Goal: Information Seeking & Learning: Learn about a topic

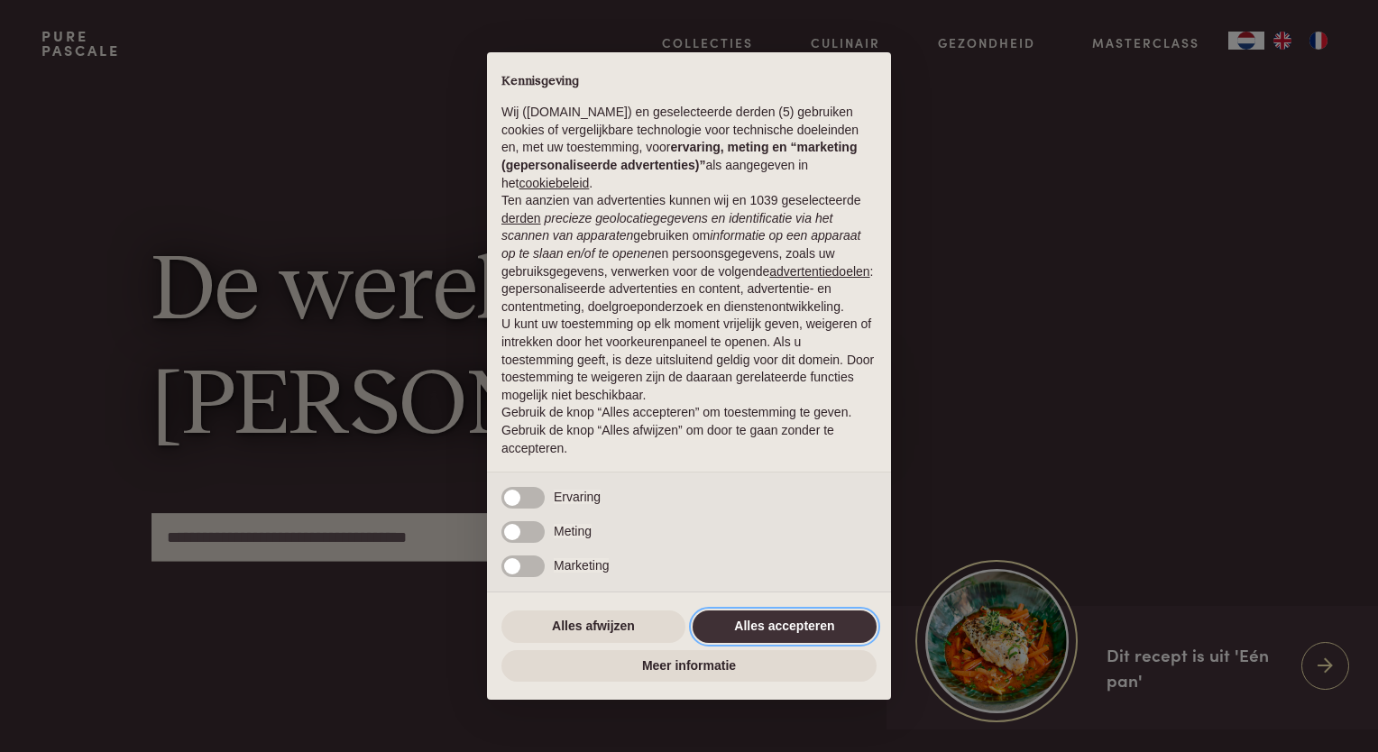
click at [773, 615] on button "Alles accepteren" at bounding box center [785, 627] width 184 height 32
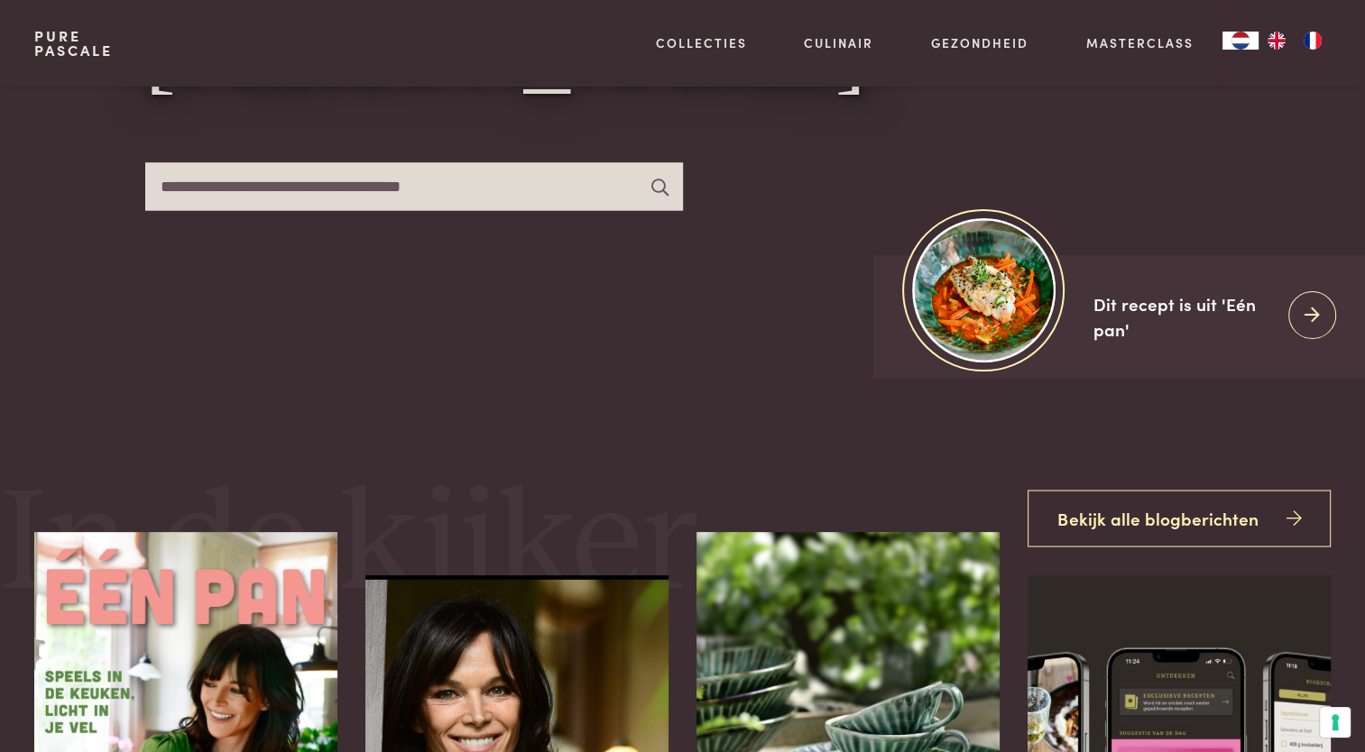
scroll to position [361, 0]
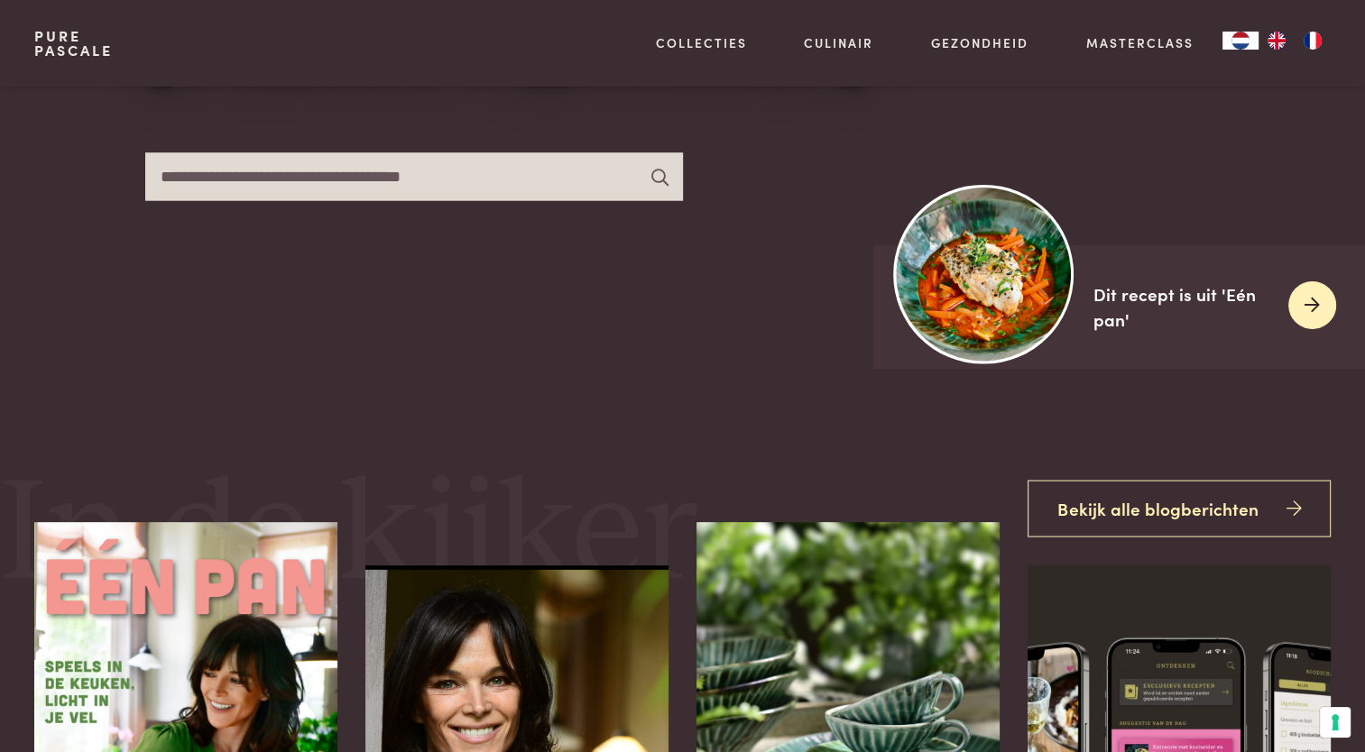
click at [983, 309] on img at bounding box center [984, 274] width 180 height 180
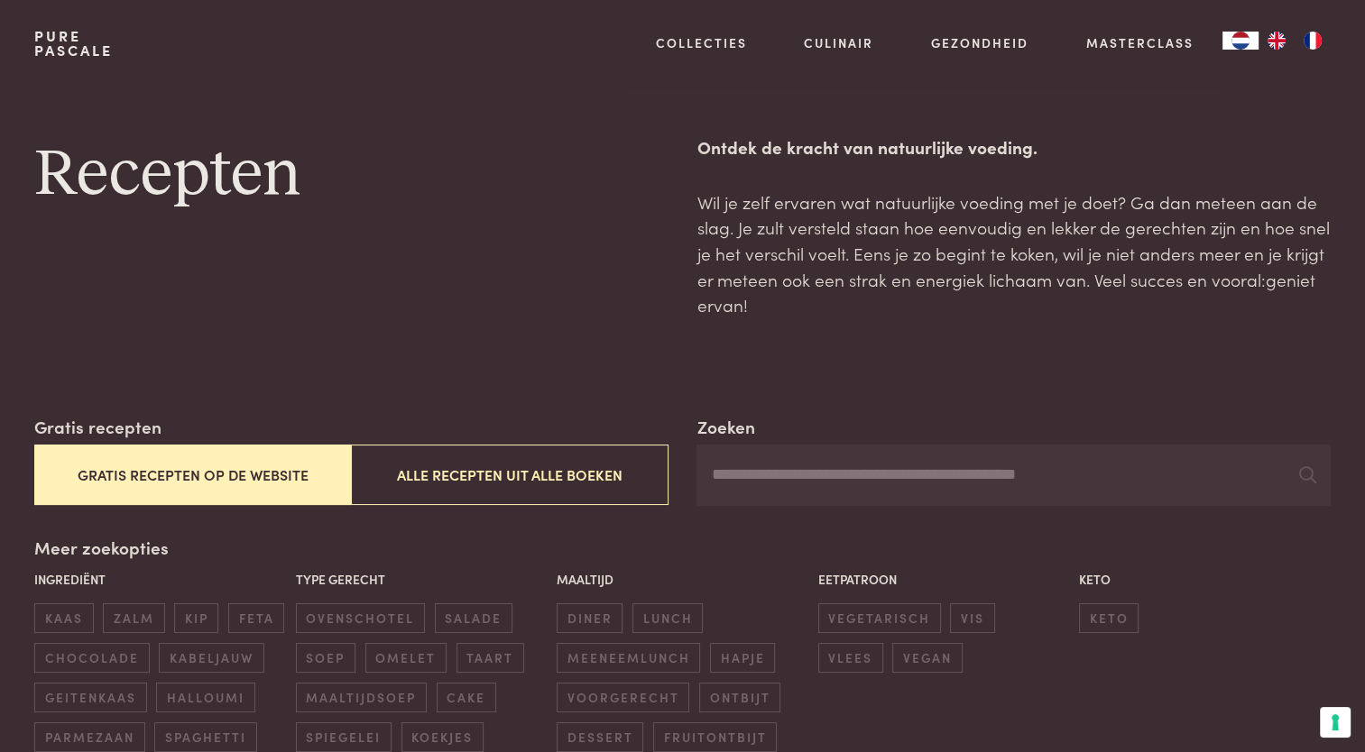
click at [257, 481] on button "Gratis recepten op de website" at bounding box center [192, 475] width 317 height 60
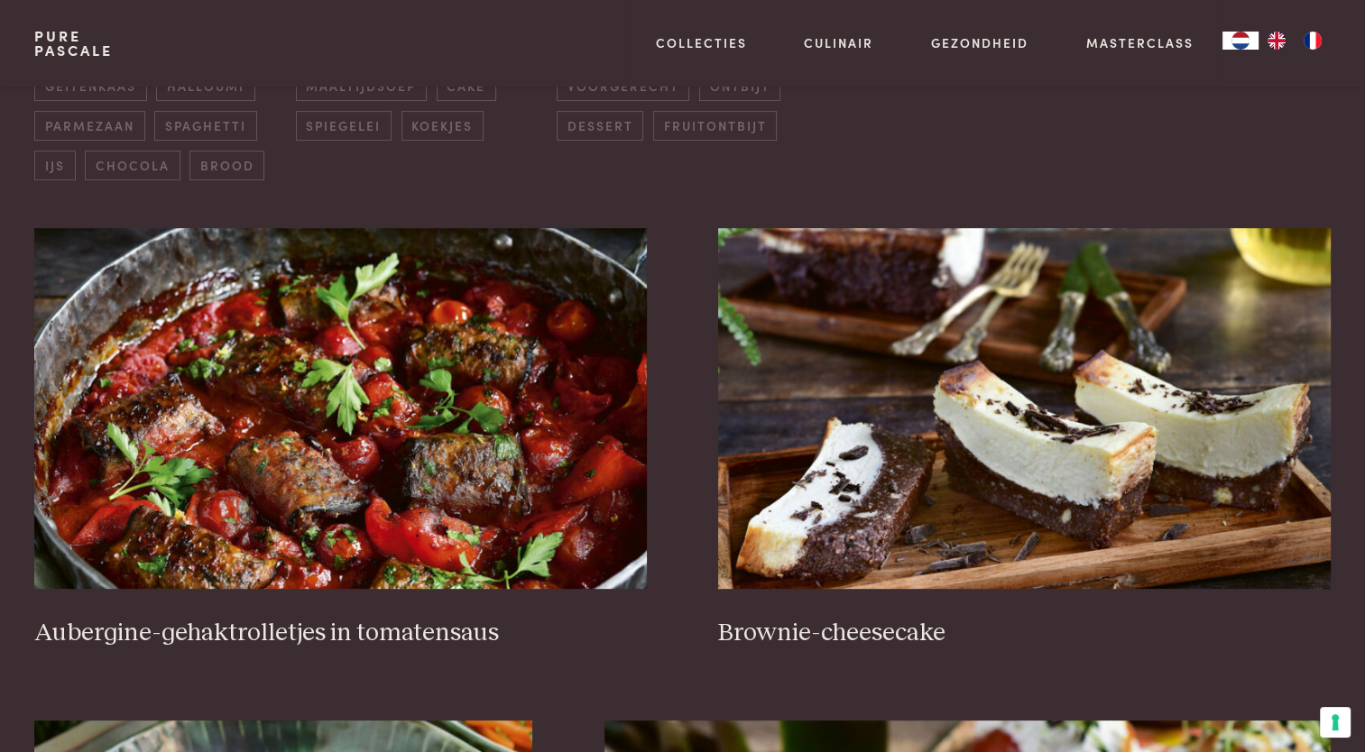
scroll to position [685, 0]
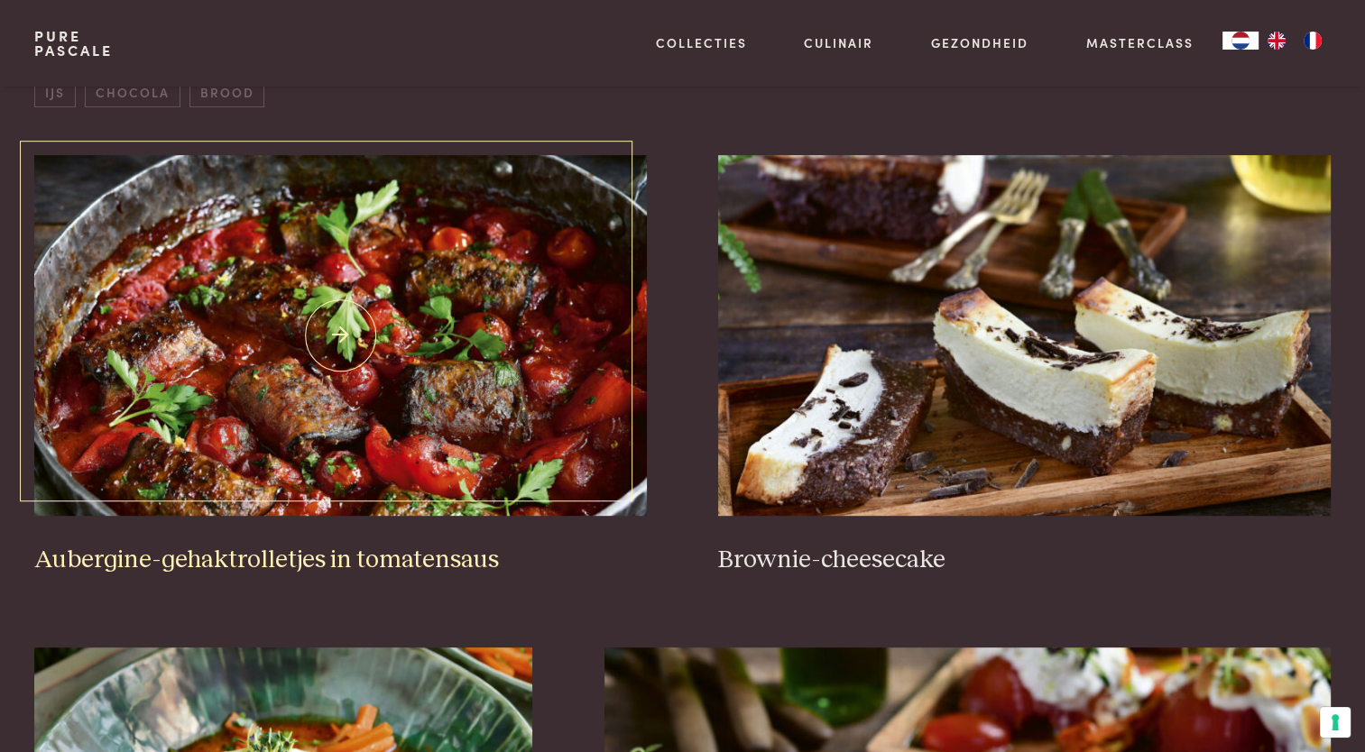
click at [260, 449] on img at bounding box center [340, 335] width 612 height 361
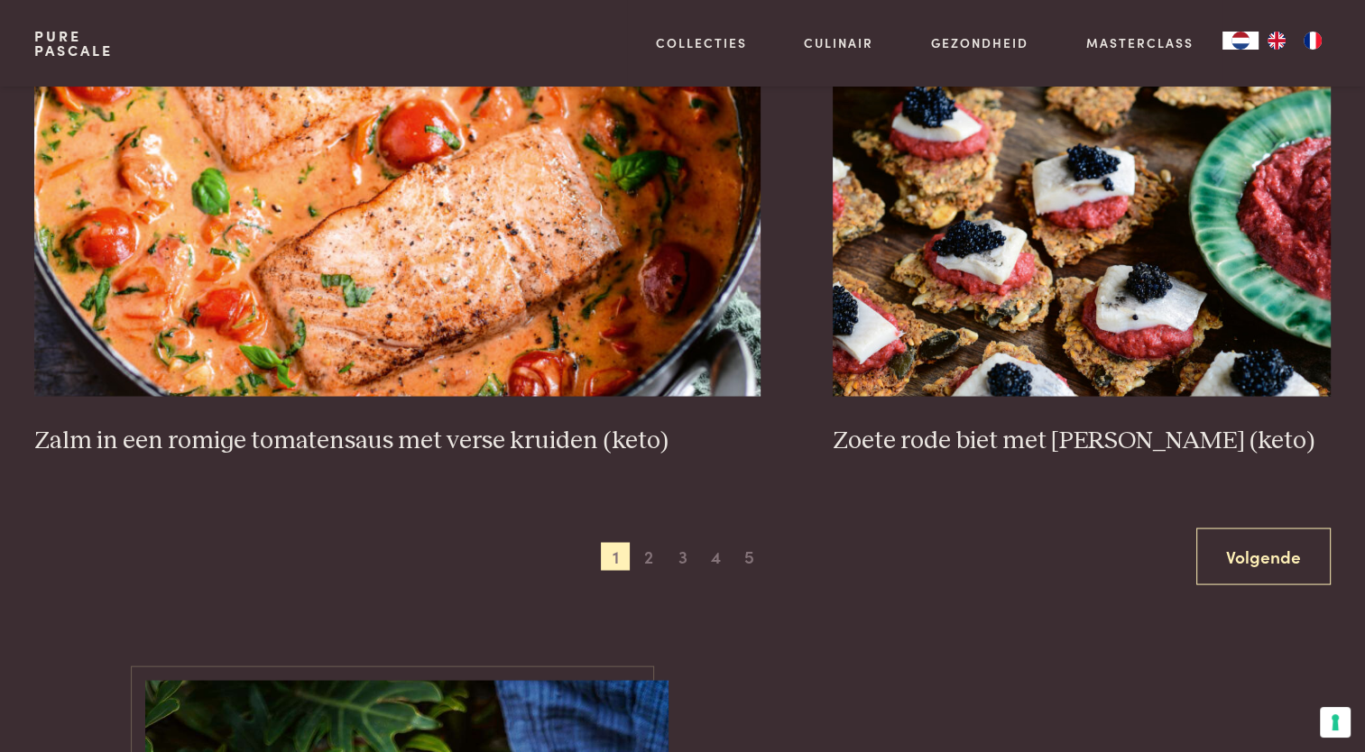
scroll to position [3300, 0]
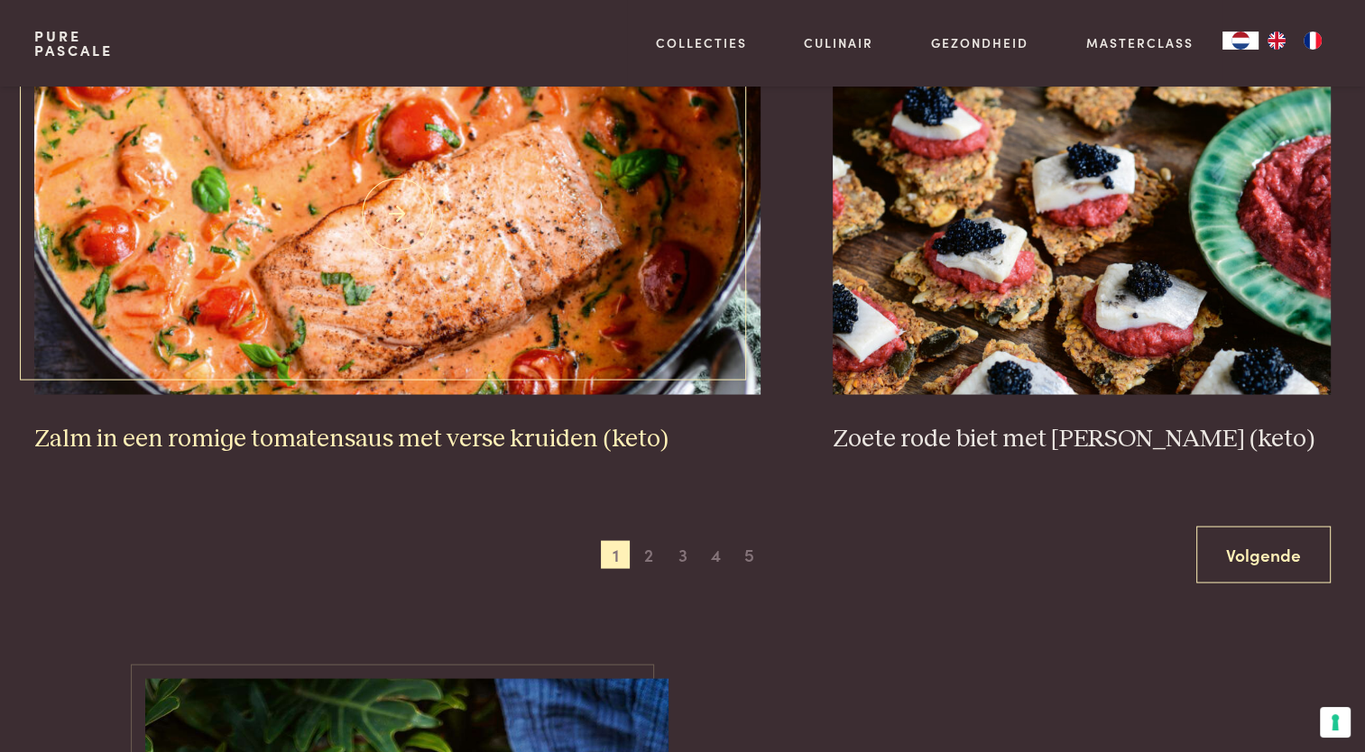
click at [394, 424] on h3 "Zalm in een romige tomatensaus met verse kruiden (keto)" at bounding box center [397, 439] width 726 height 32
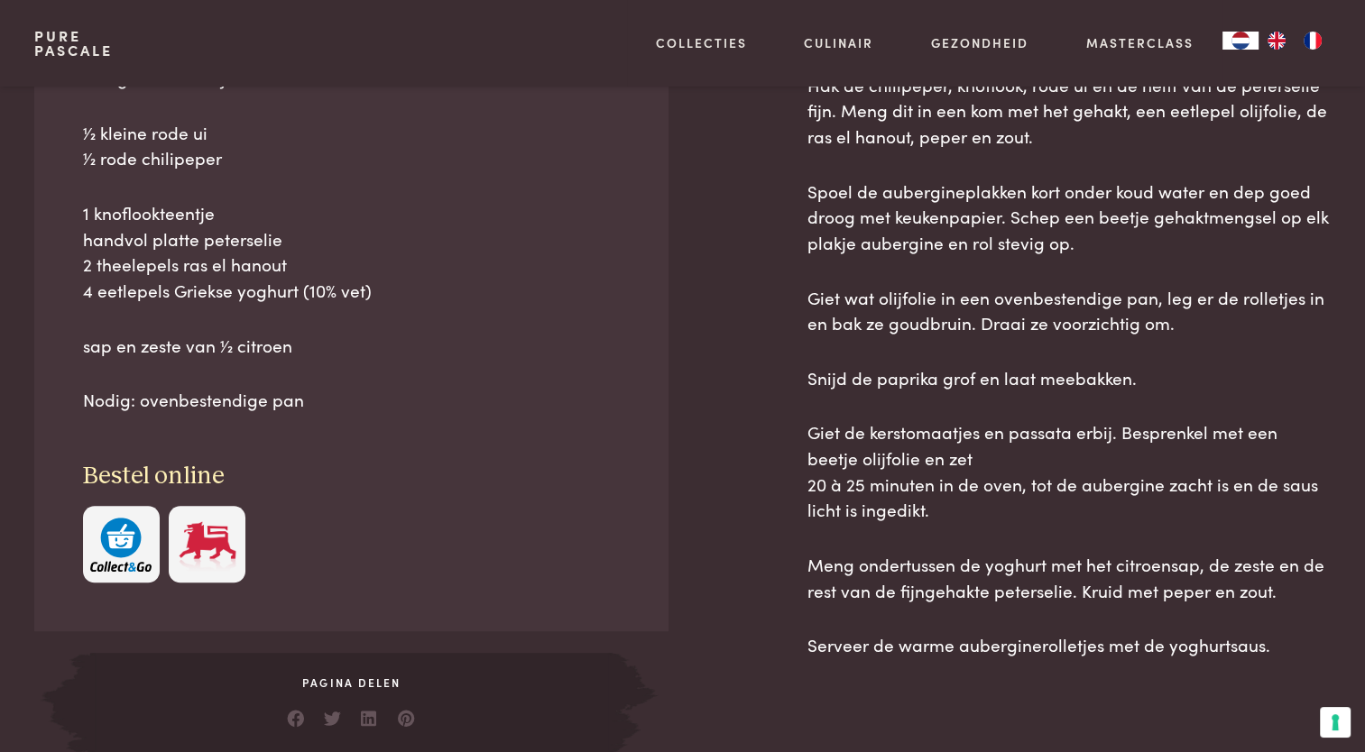
scroll to position [1082, 0]
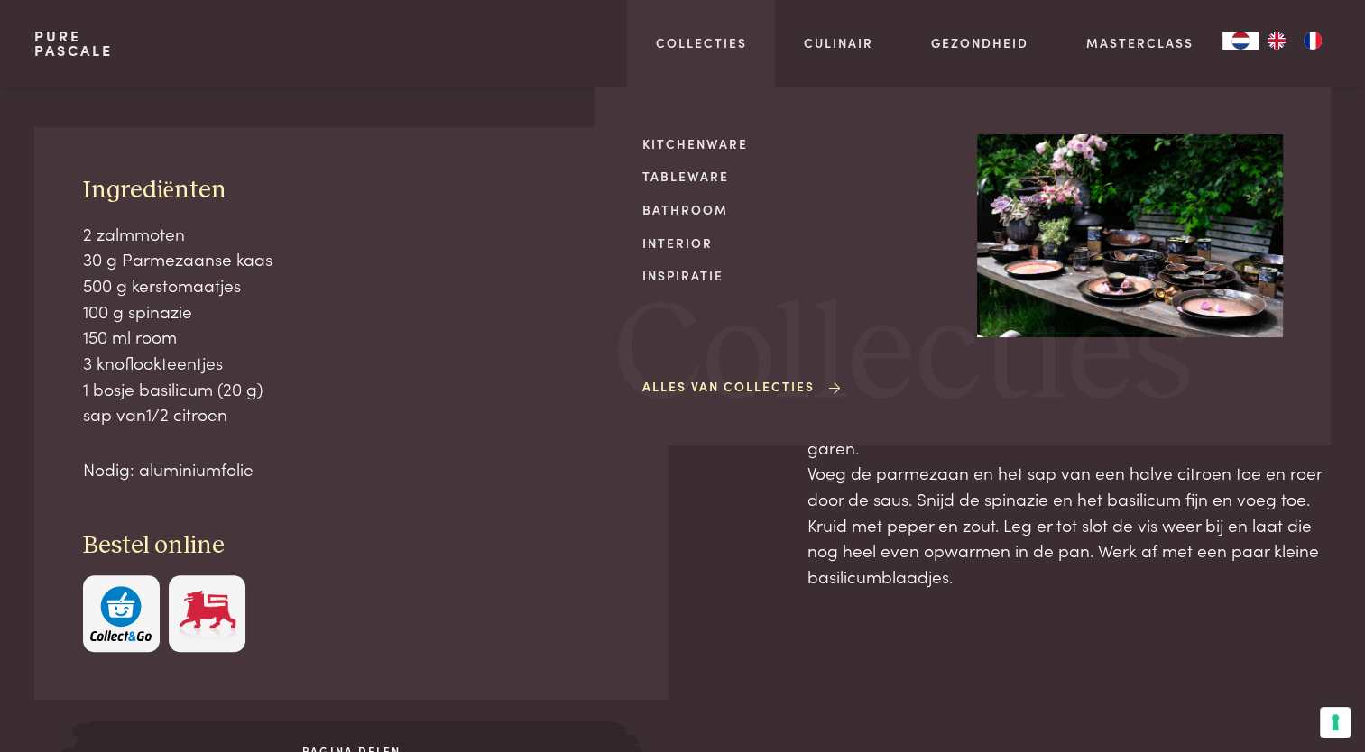
scroll to position [722, 0]
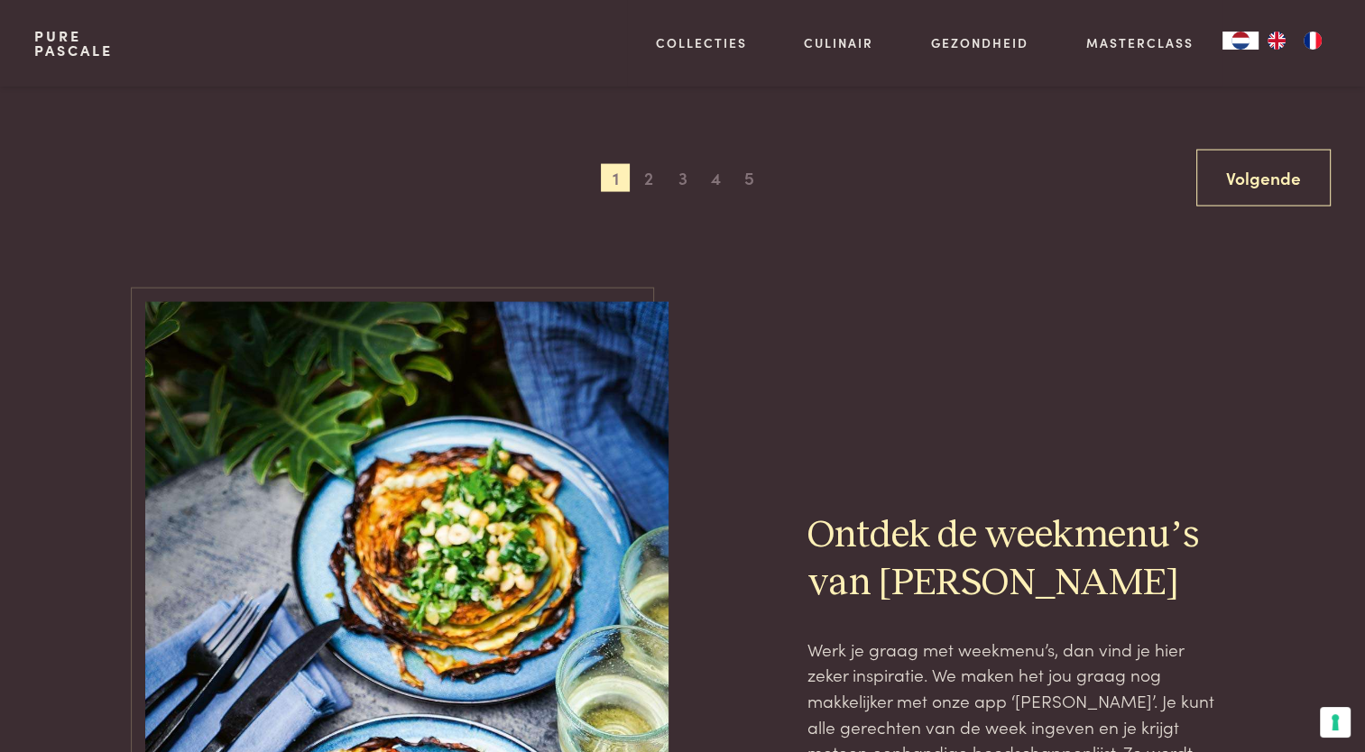
scroll to position [3362, 0]
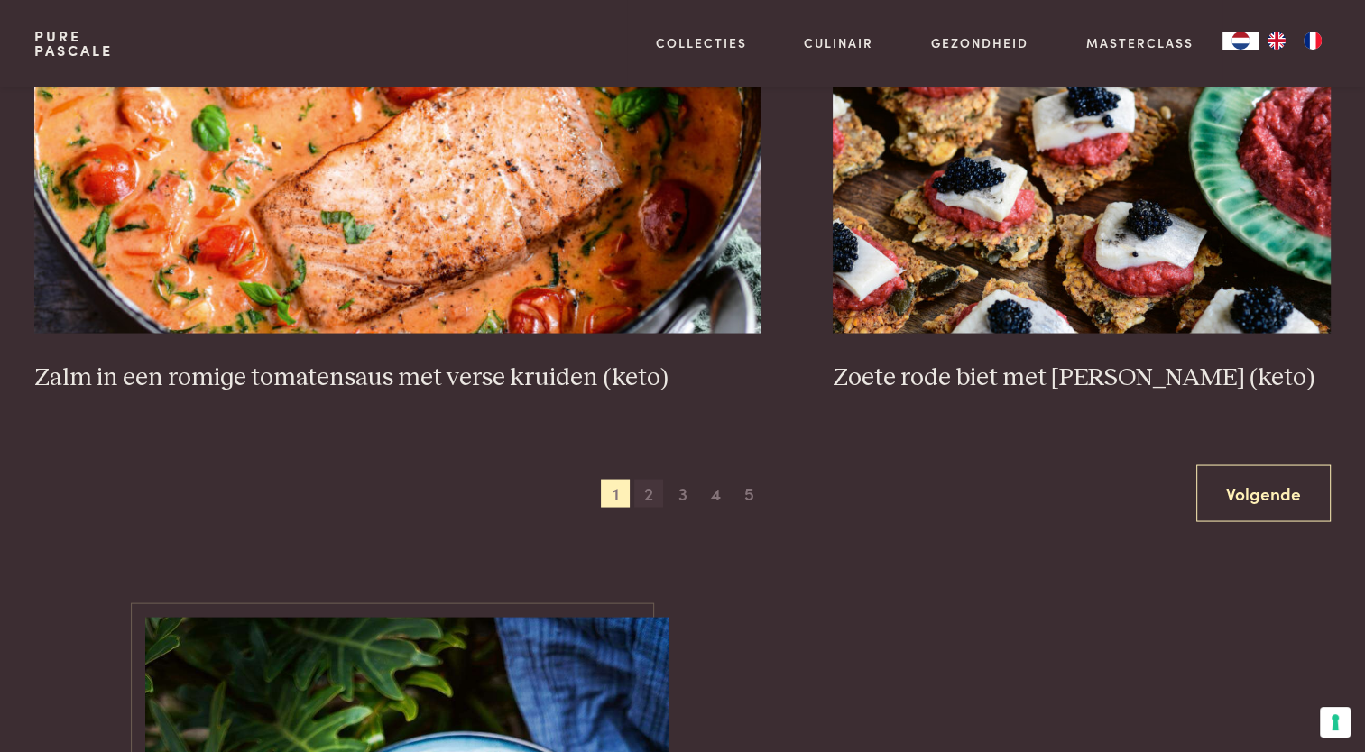
click at [653, 489] on span "2" at bounding box center [648, 493] width 29 height 29
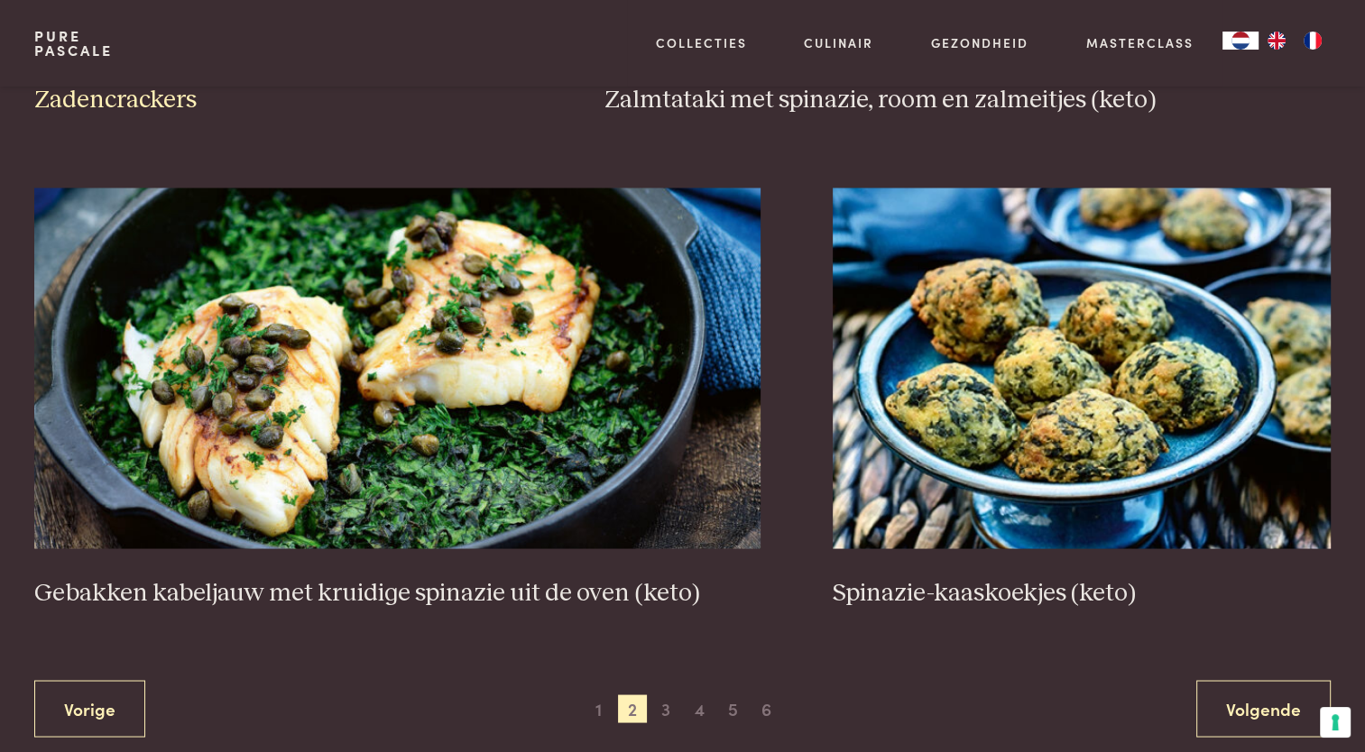
scroll to position [3210, 0]
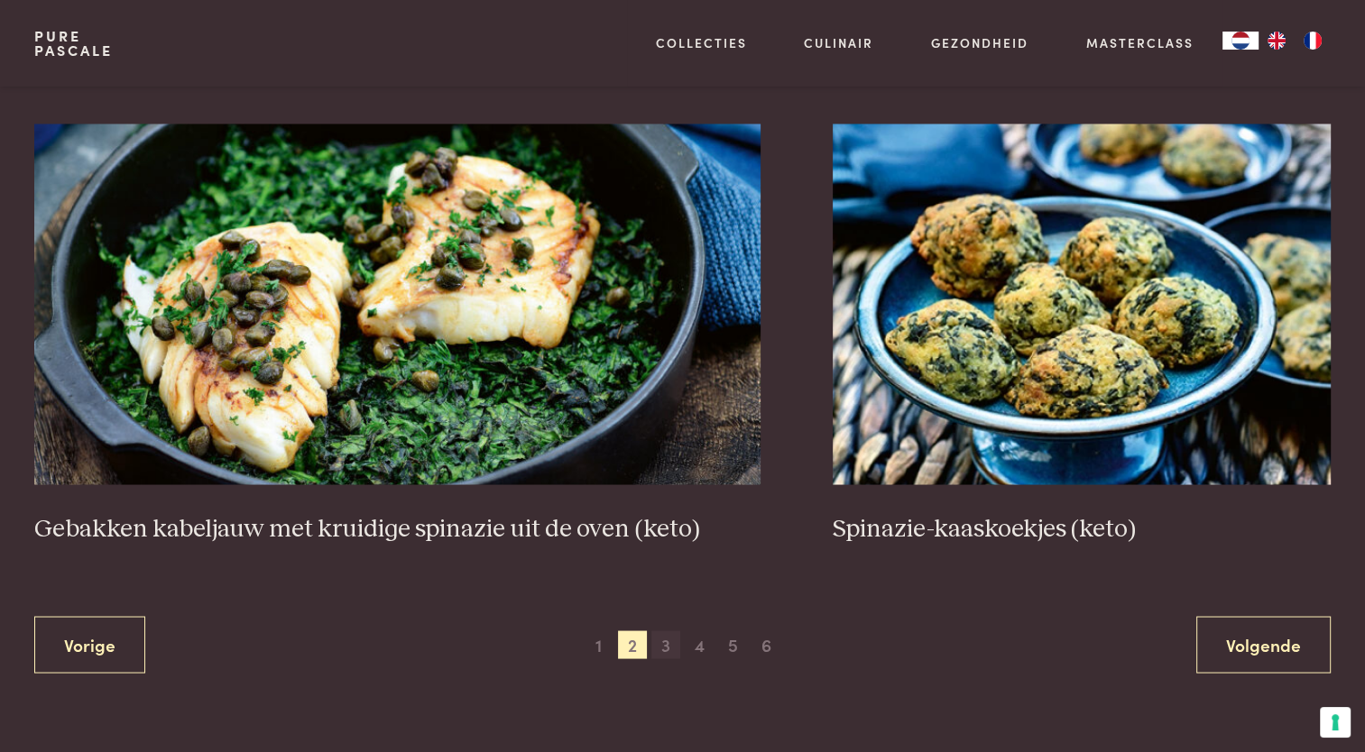
click at [666, 645] on span "3" at bounding box center [665, 645] width 29 height 29
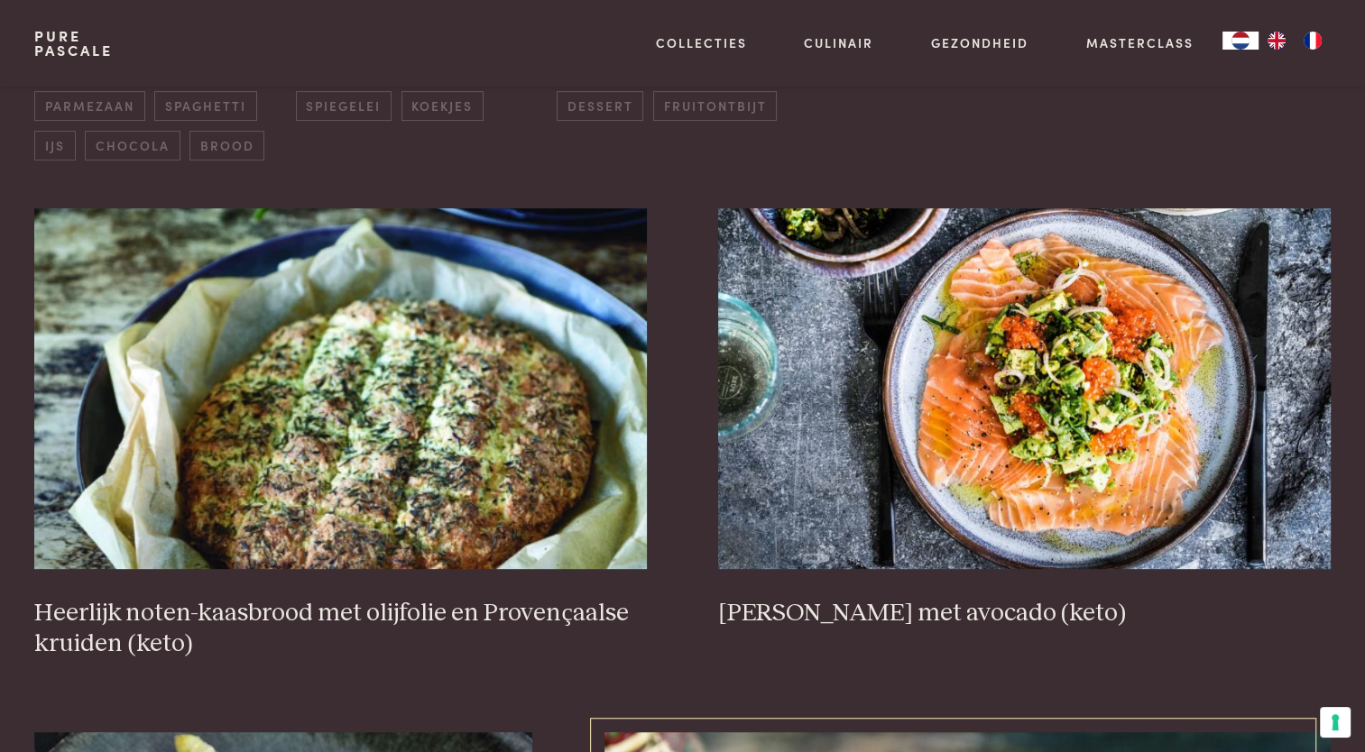
scroll to position [775, 0]
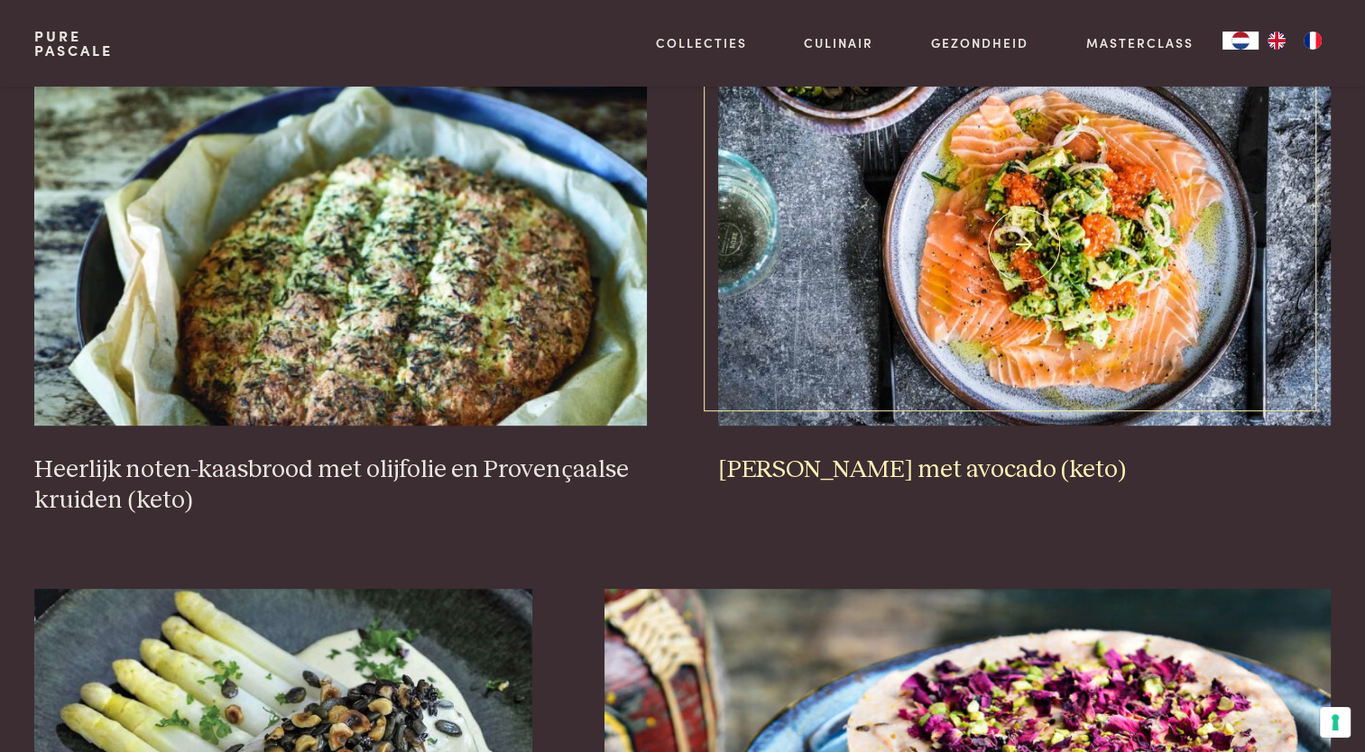
click at [1004, 314] on img at bounding box center [1024, 245] width 612 height 361
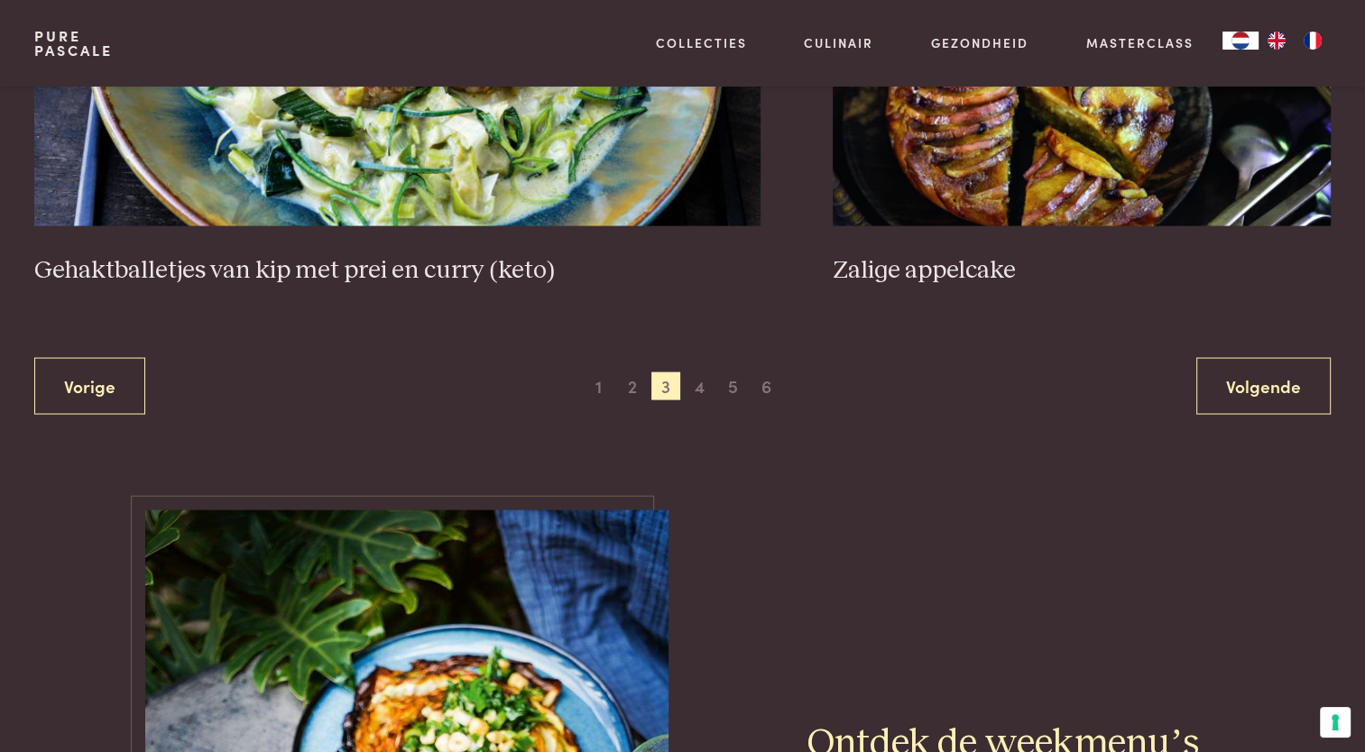
scroll to position [3571, 0]
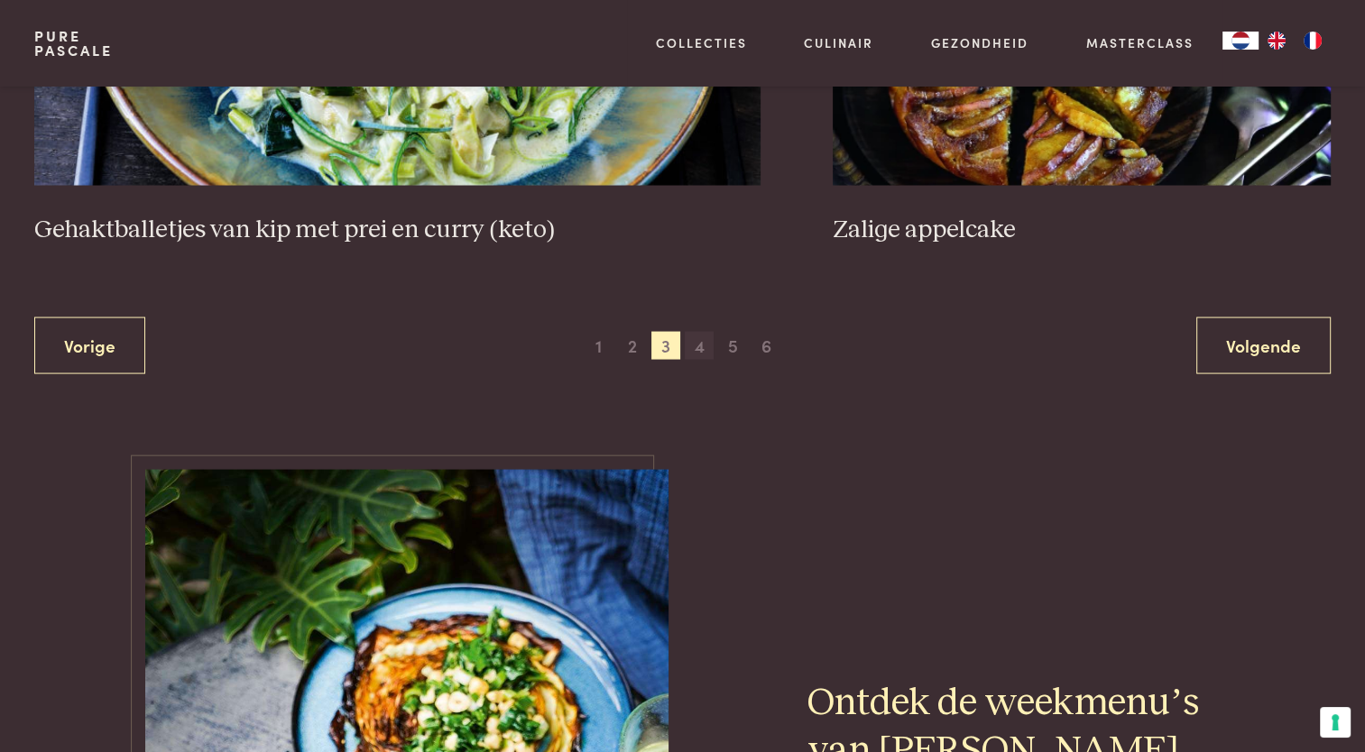
click at [702, 345] on span "4" at bounding box center [699, 346] width 29 height 29
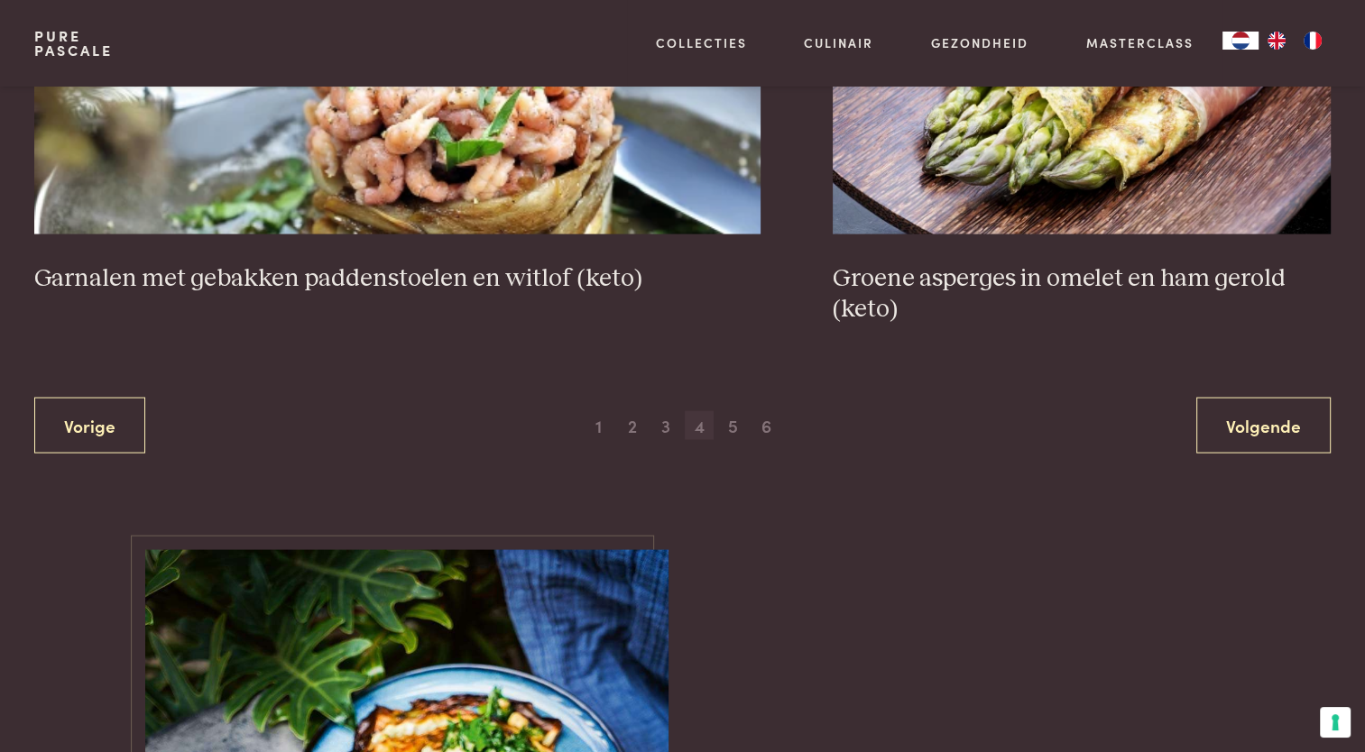
scroll to position [3481, 0]
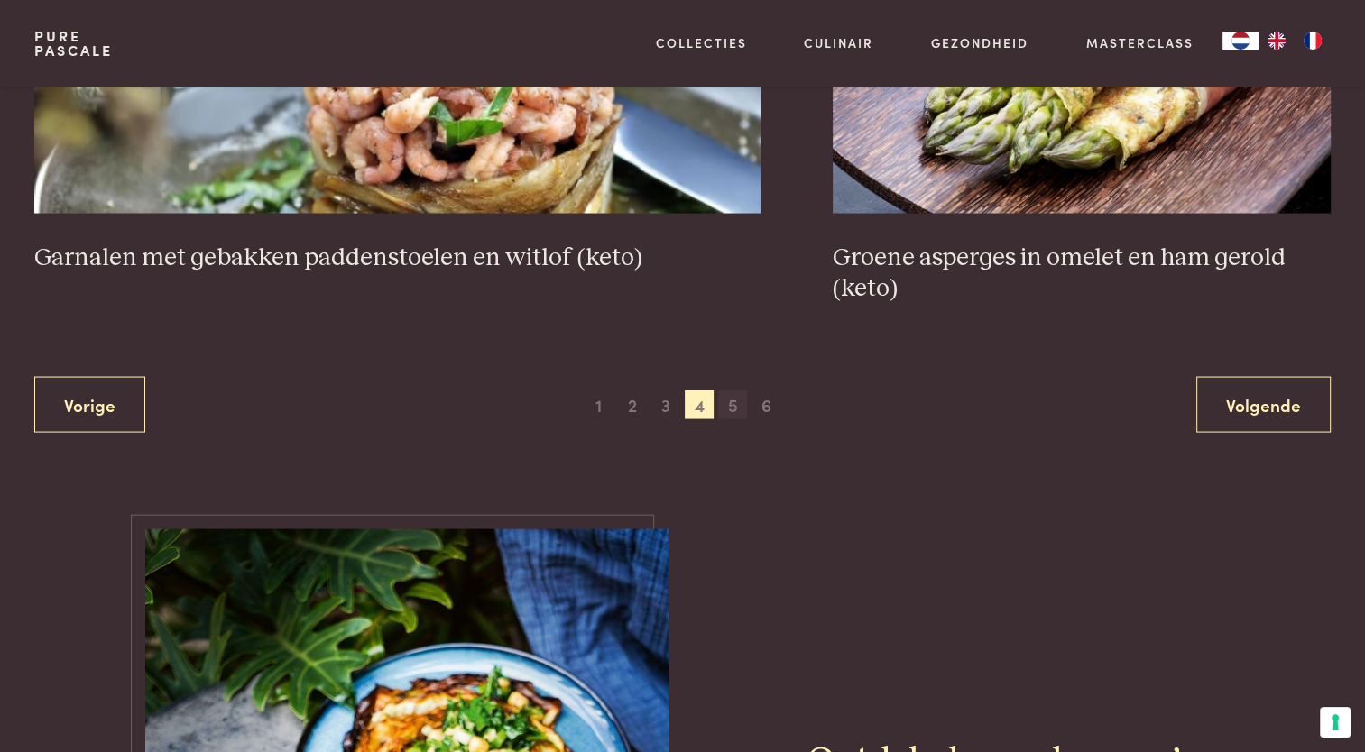
click at [723, 400] on span "5" at bounding box center [732, 405] width 29 height 29
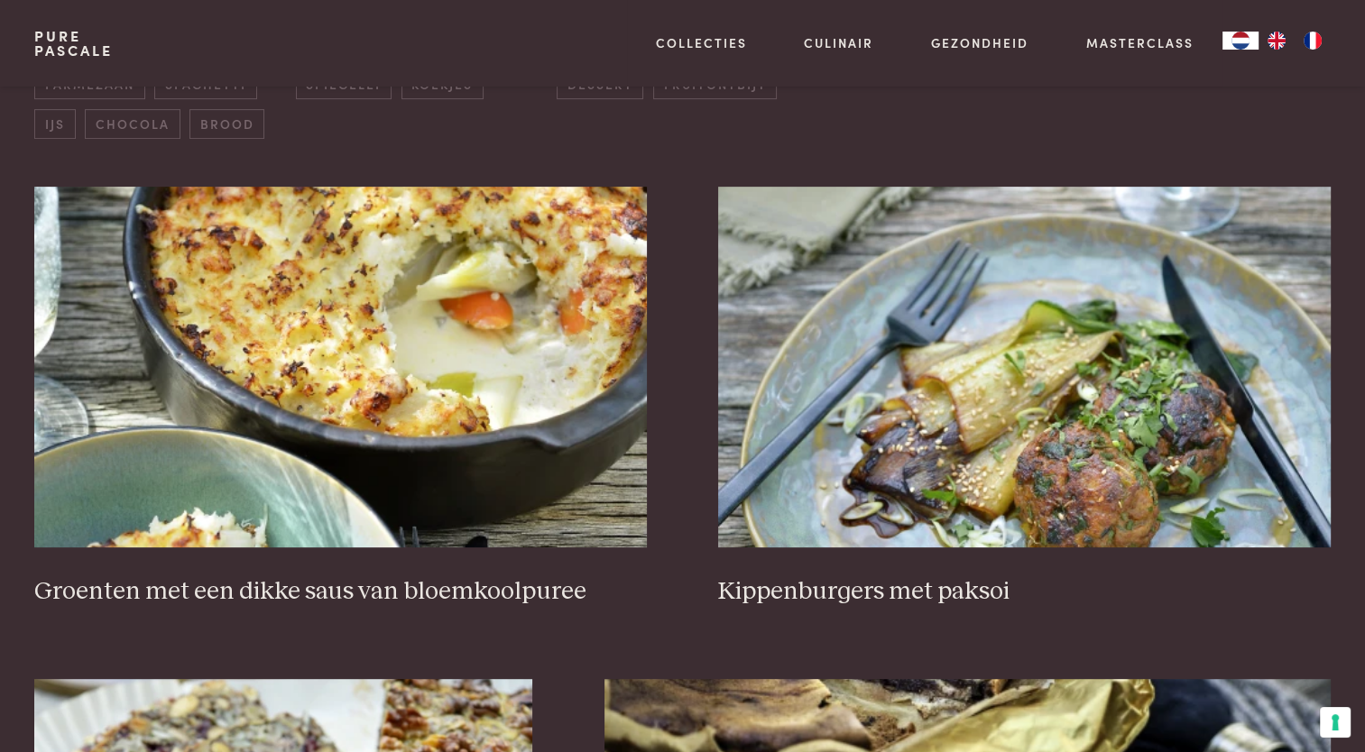
scroll to position [685, 0]
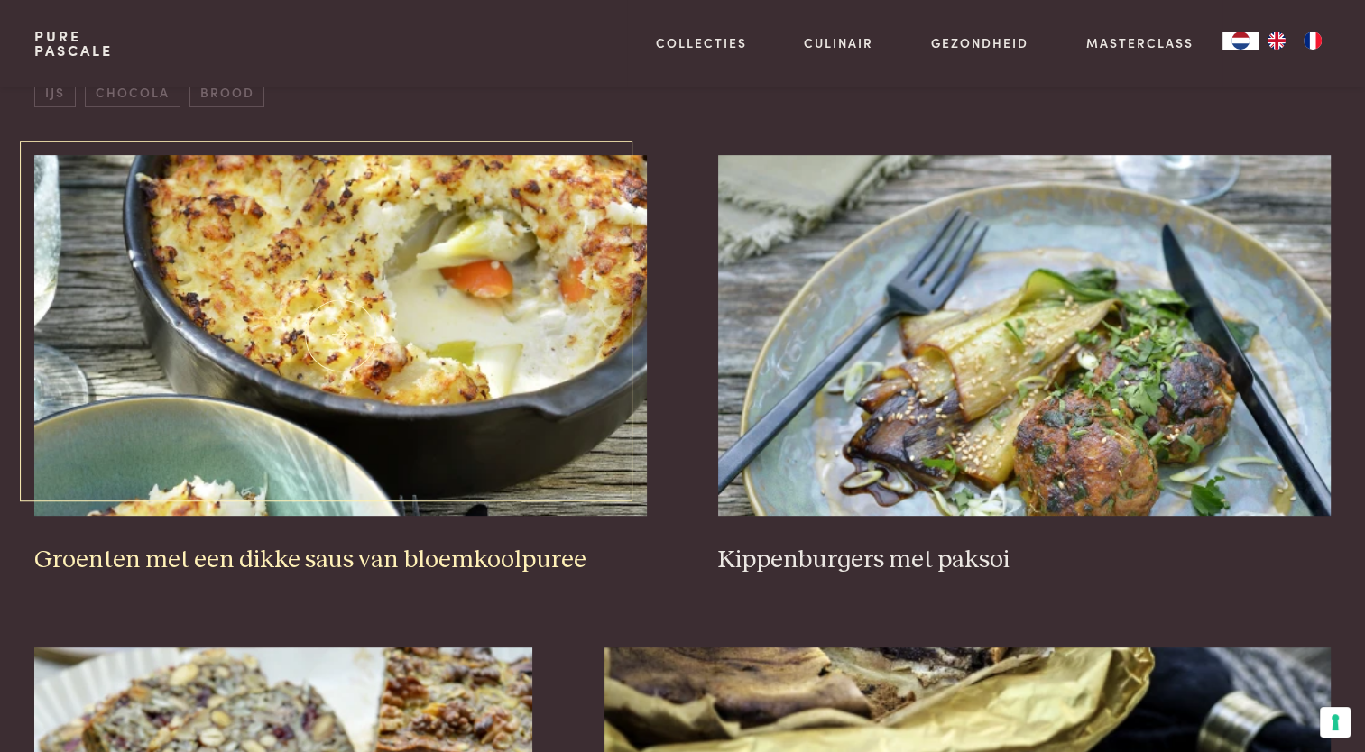
click at [592, 359] on img at bounding box center [340, 335] width 612 height 361
